Goal: Transaction & Acquisition: Purchase product/service

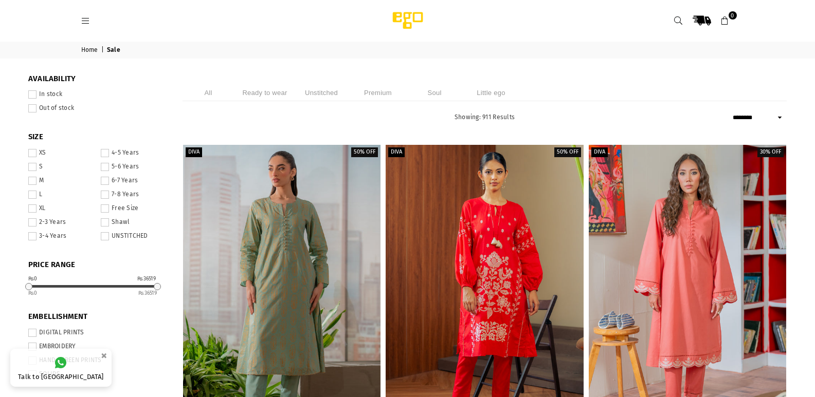
click at [31, 182] on span at bounding box center [32, 181] width 8 height 8
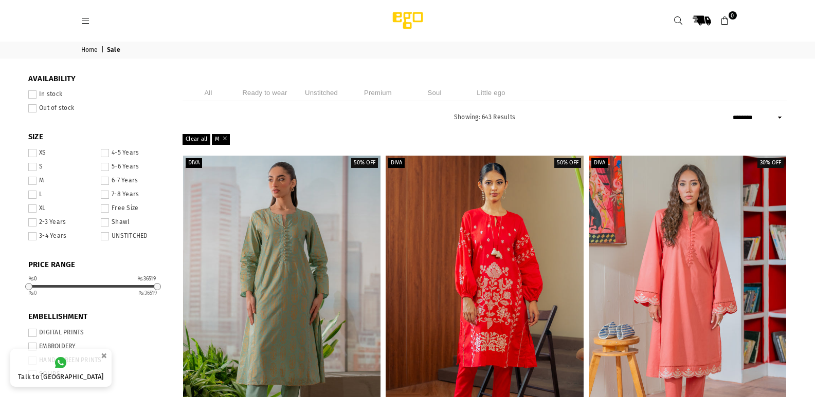
click at [778, 120] on select "**********" at bounding box center [758, 118] width 57 height 12
select select "**********"
click at [730, 112] on select "**********" at bounding box center [758, 118] width 57 height 12
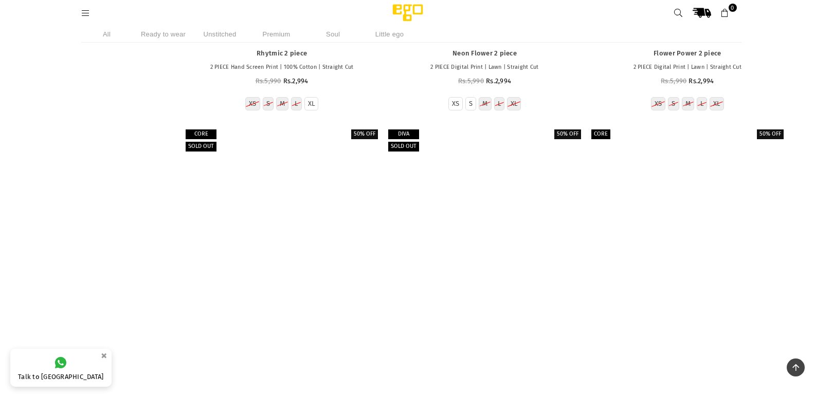
scroll to position [6779, 0]
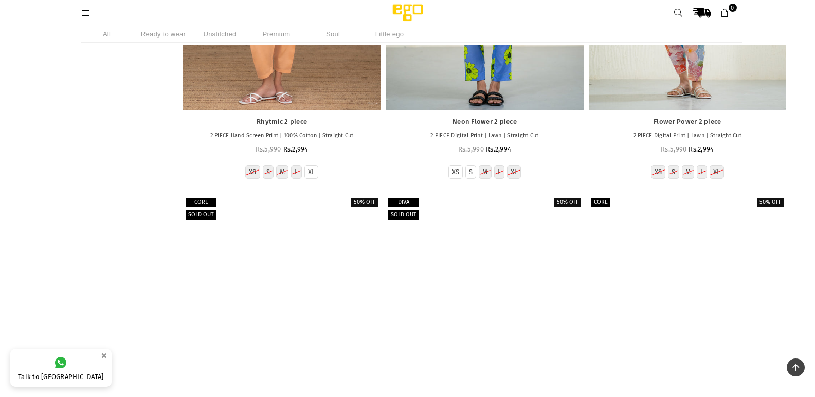
click at [176, 35] on li "Ready to wear" at bounding box center [163, 34] width 51 height 17
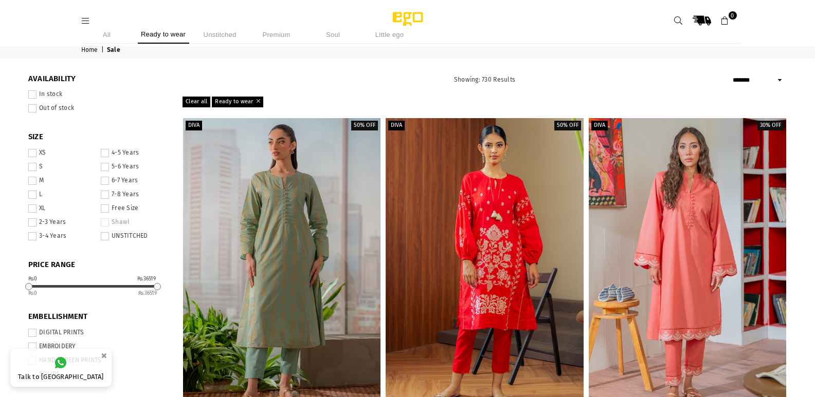
click at [86, 23] on icon at bounding box center [85, 20] width 9 height 9
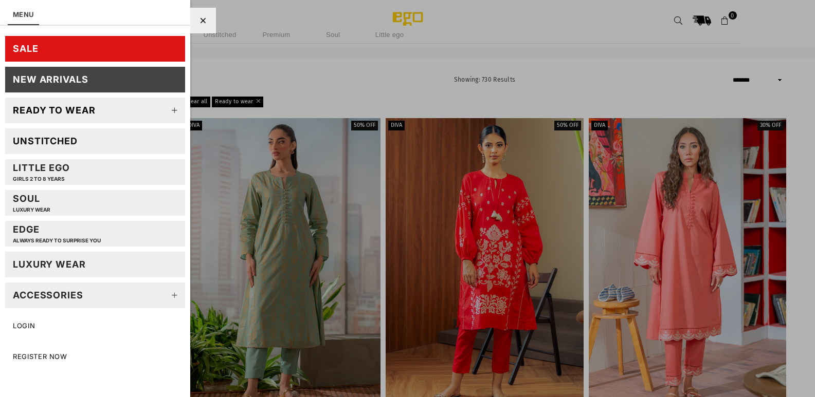
click at [153, 50] on link "SALE" at bounding box center [95, 49] width 180 height 26
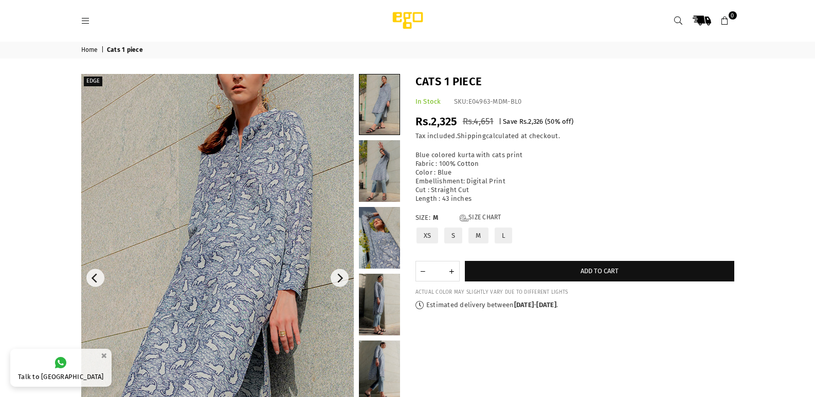
click at [261, 180] on img at bounding box center [194, 328] width 411 height 617
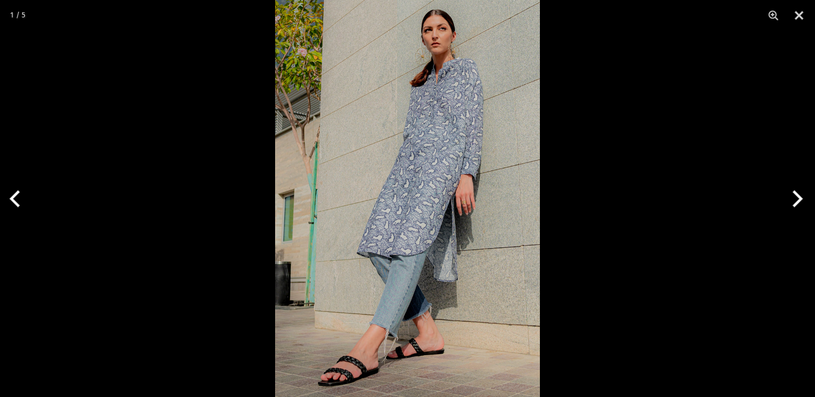
click at [385, 141] on img at bounding box center [407, 198] width 265 height 397
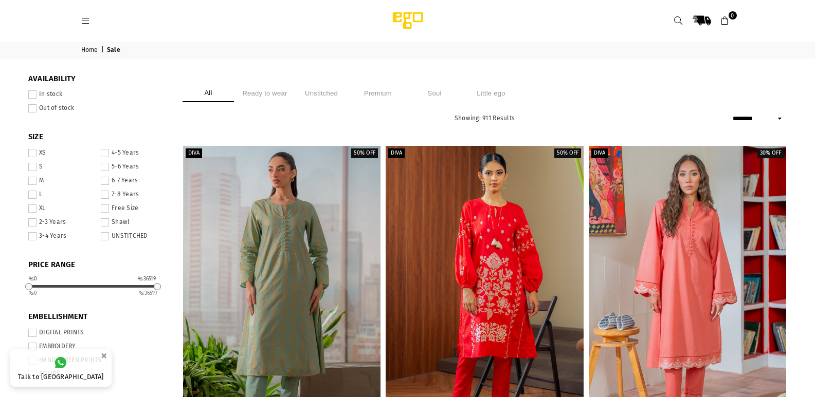
select select "******"
click at [87, 20] on icon at bounding box center [85, 20] width 9 height 9
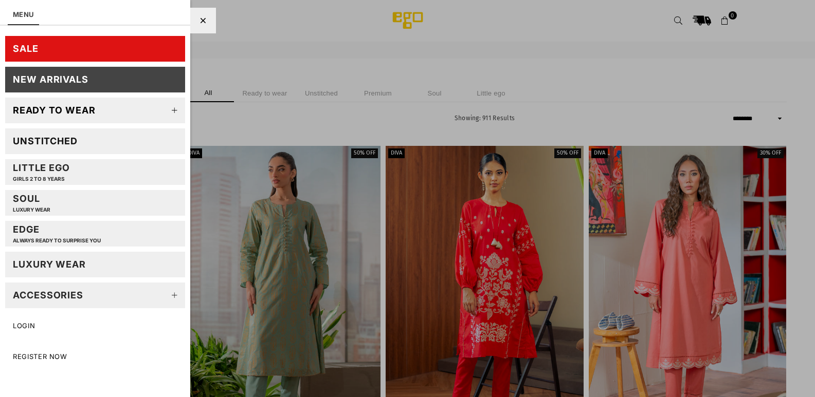
click at [57, 105] on div "Ready to wear" at bounding box center [54, 110] width 83 height 12
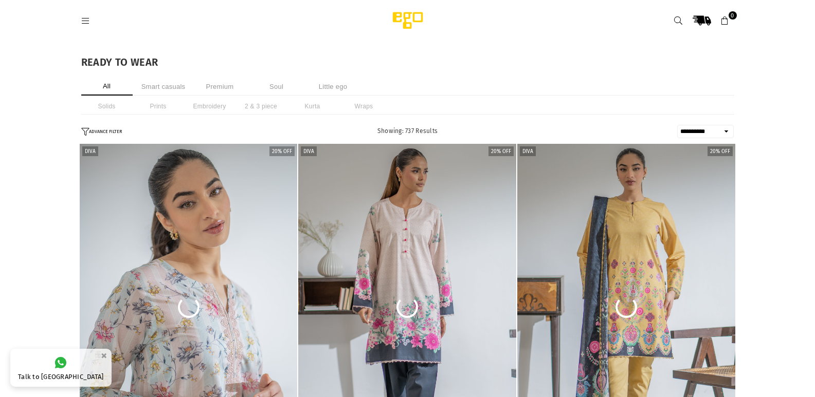
select select "**********"
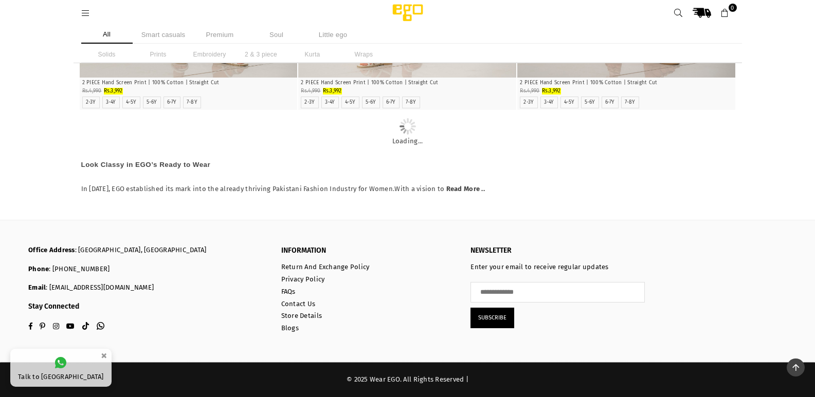
scroll to position [23032, 0]
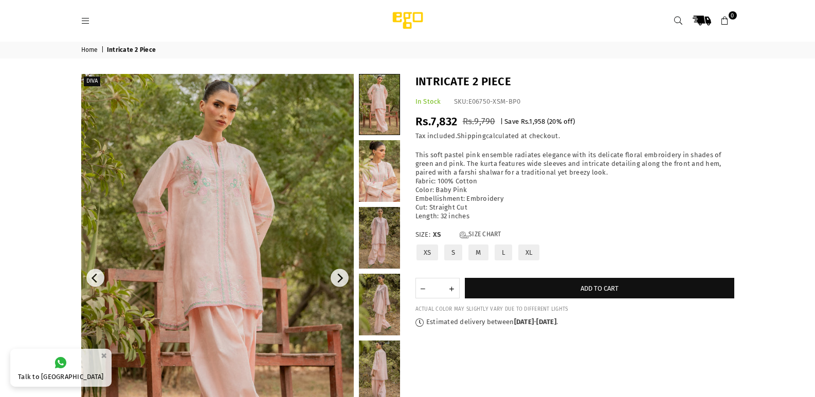
click at [283, 186] on img at bounding box center [217, 278] width 272 height 409
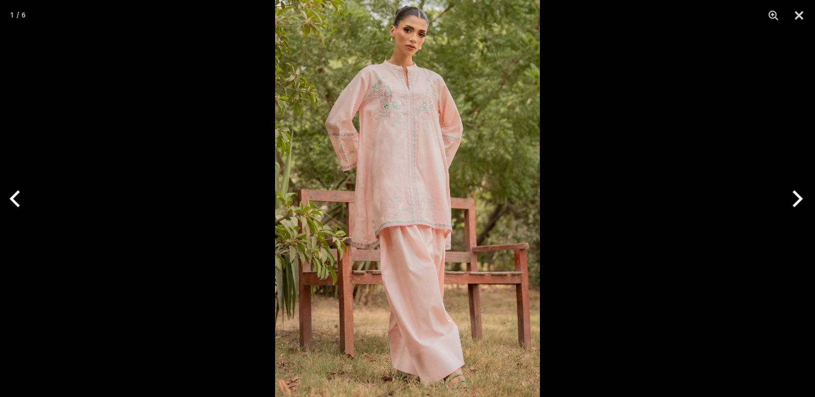
click at [421, 162] on img at bounding box center [407, 198] width 265 height 397
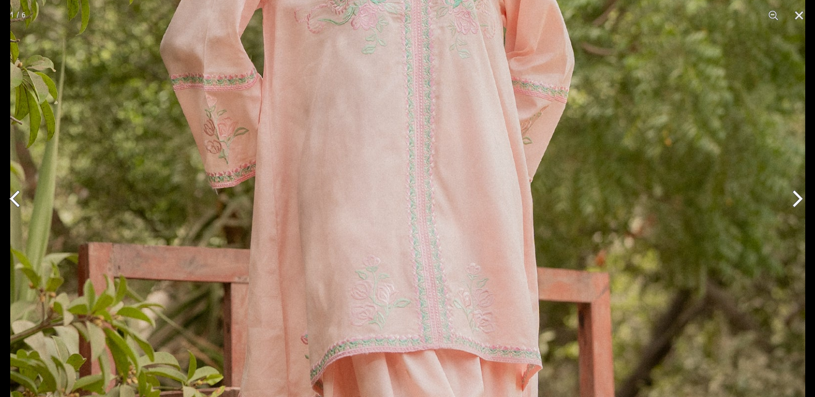
click at [421, 161] on img at bounding box center [407, 271] width 795 height 1192
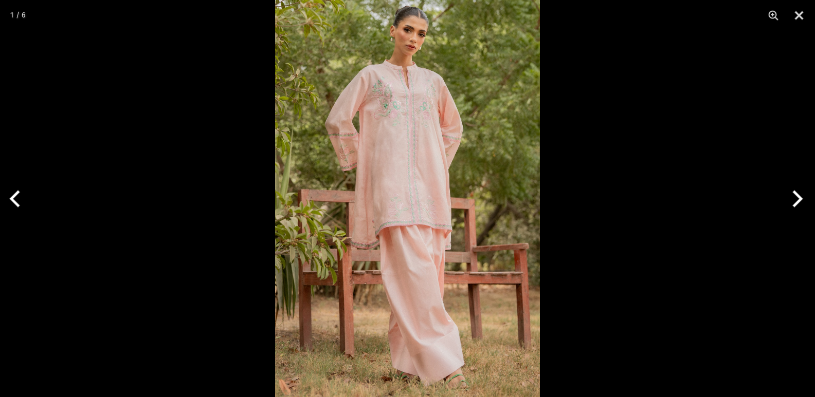
click at [799, 196] on button "Next" at bounding box center [795, 198] width 39 height 51
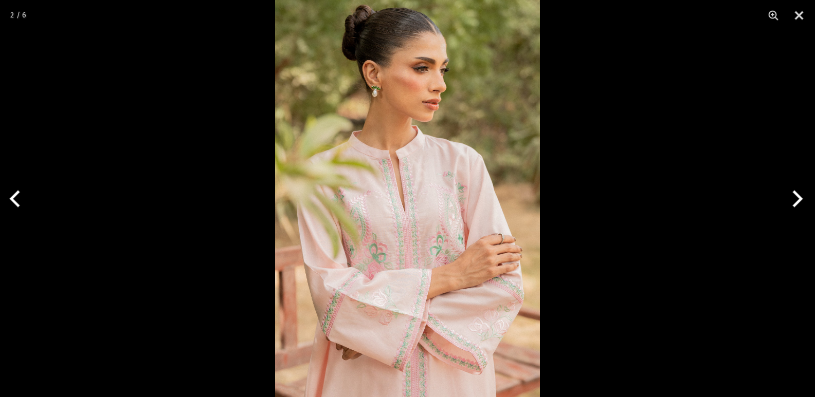
click at [799, 196] on button "Next" at bounding box center [795, 198] width 39 height 51
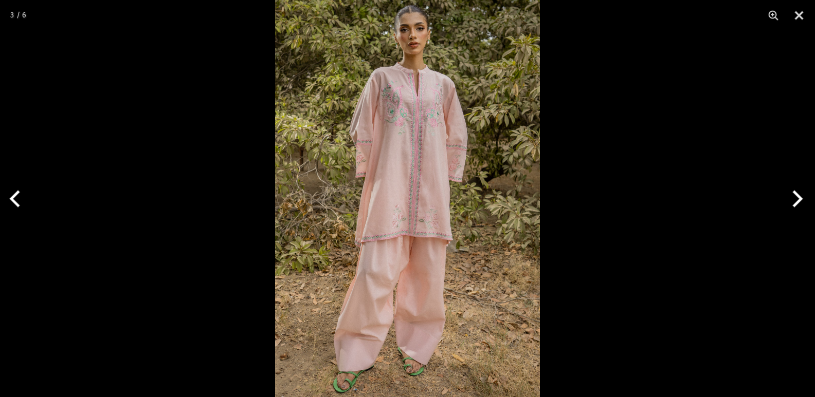
click at [799, 196] on button "Next" at bounding box center [795, 198] width 39 height 51
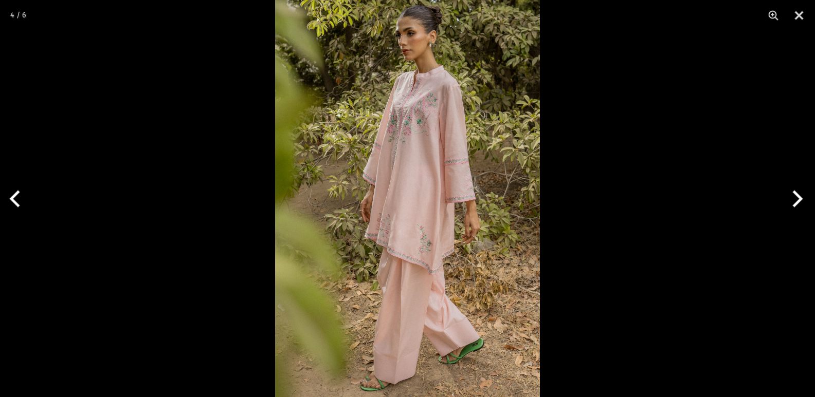
click at [799, 196] on button "Next" at bounding box center [795, 198] width 39 height 51
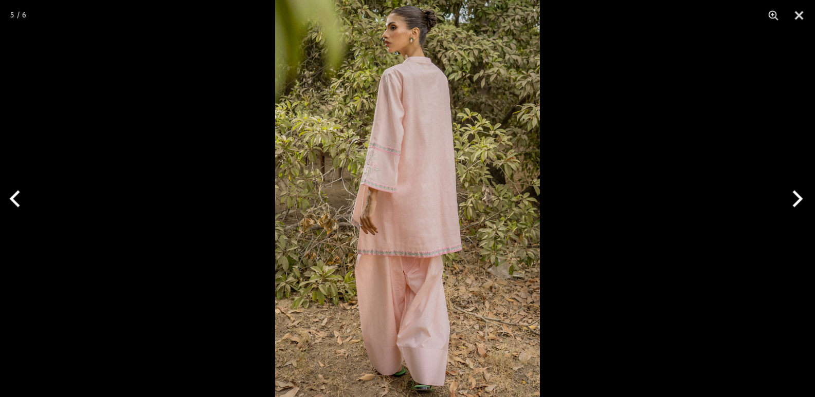
click at [799, 196] on button "Next" at bounding box center [795, 198] width 39 height 51
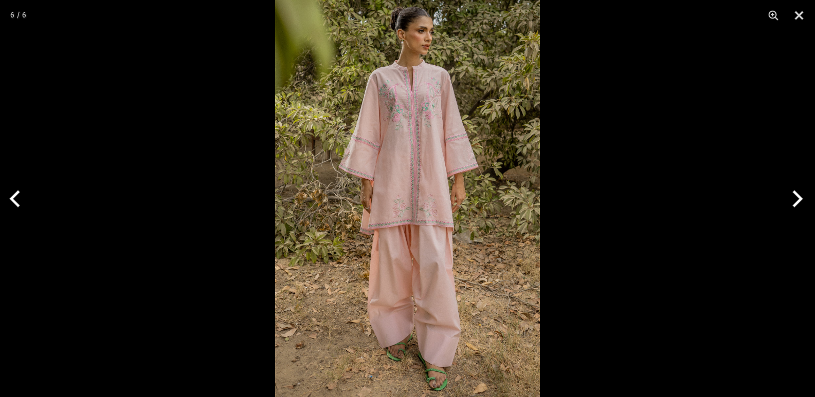
click at [799, 196] on button "Next" at bounding box center [795, 198] width 39 height 51
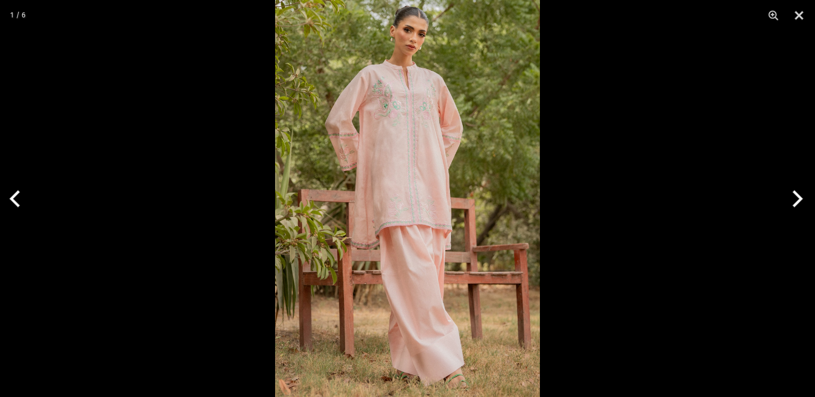
click at [799, 196] on button "Next" at bounding box center [795, 198] width 39 height 51
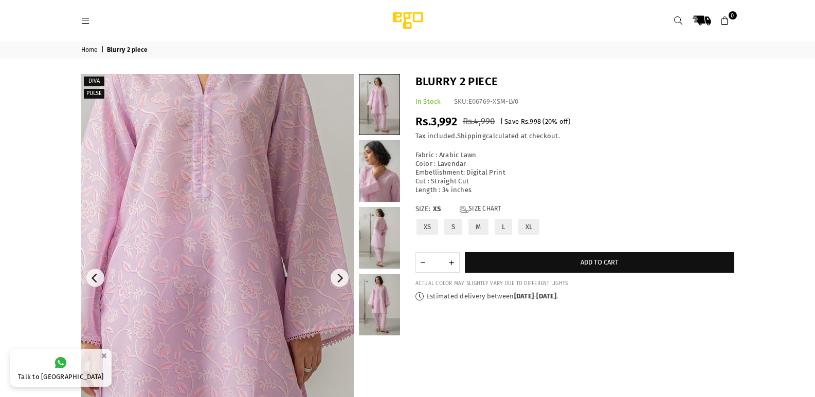
click at [220, 246] on img at bounding box center [213, 319] width 617 height 925
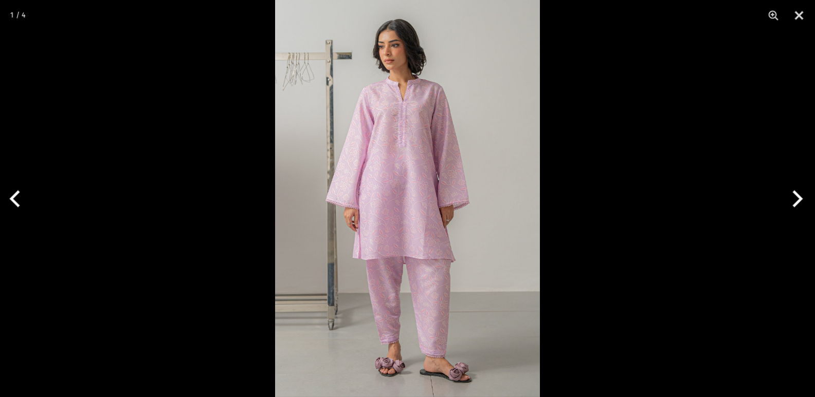
click at [373, 136] on img at bounding box center [407, 198] width 265 height 397
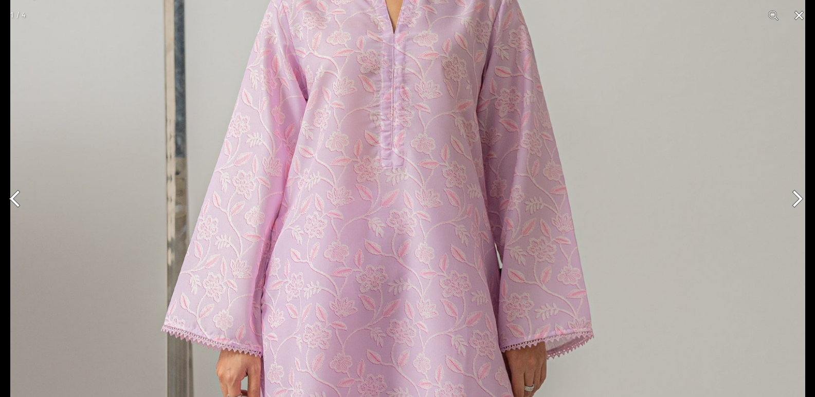
click at [595, 210] on img at bounding box center [407, 324] width 795 height 1192
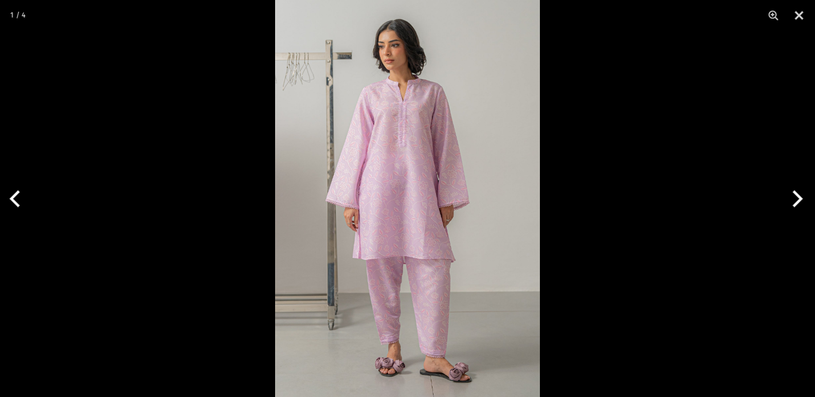
click at [801, 200] on button "Next" at bounding box center [795, 198] width 39 height 51
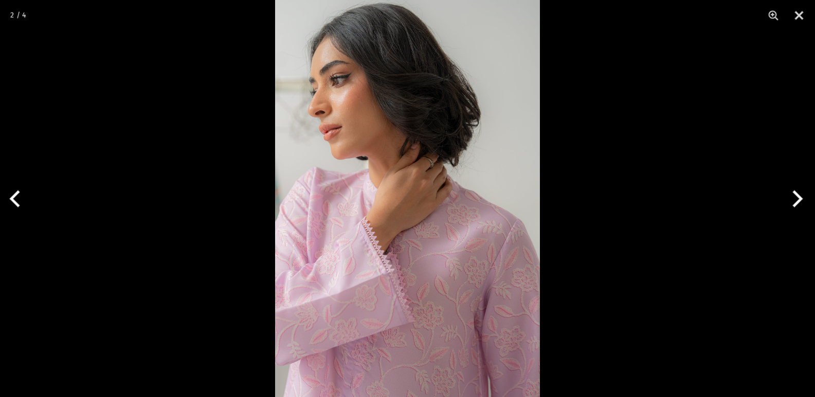
click at [801, 200] on button "Next" at bounding box center [795, 198] width 39 height 51
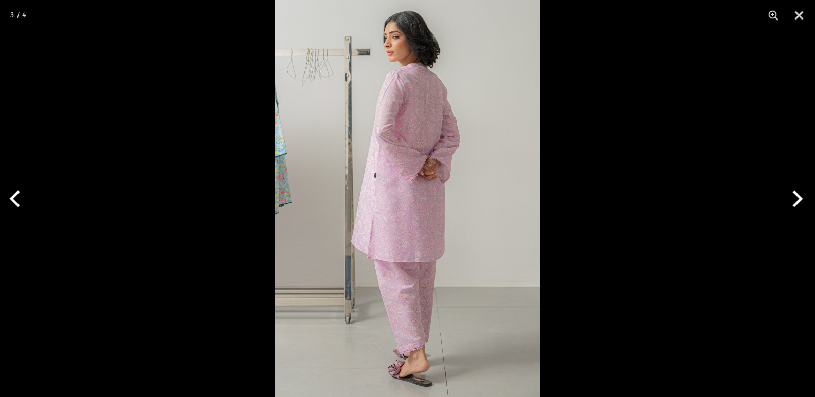
click at [801, 200] on button "Next" at bounding box center [795, 198] width 39 height 51
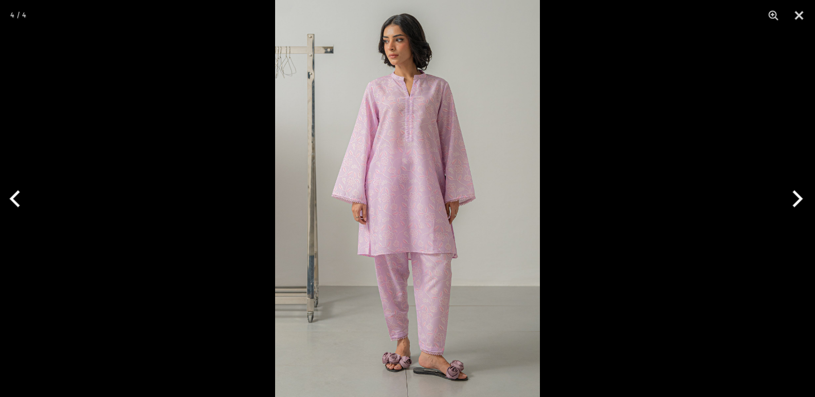
click at [801, 200] on button "Next" at bounding box center [795, 198] width 39 height 51
